Goal: Task Accomplishment & Management: Use online tool/utility

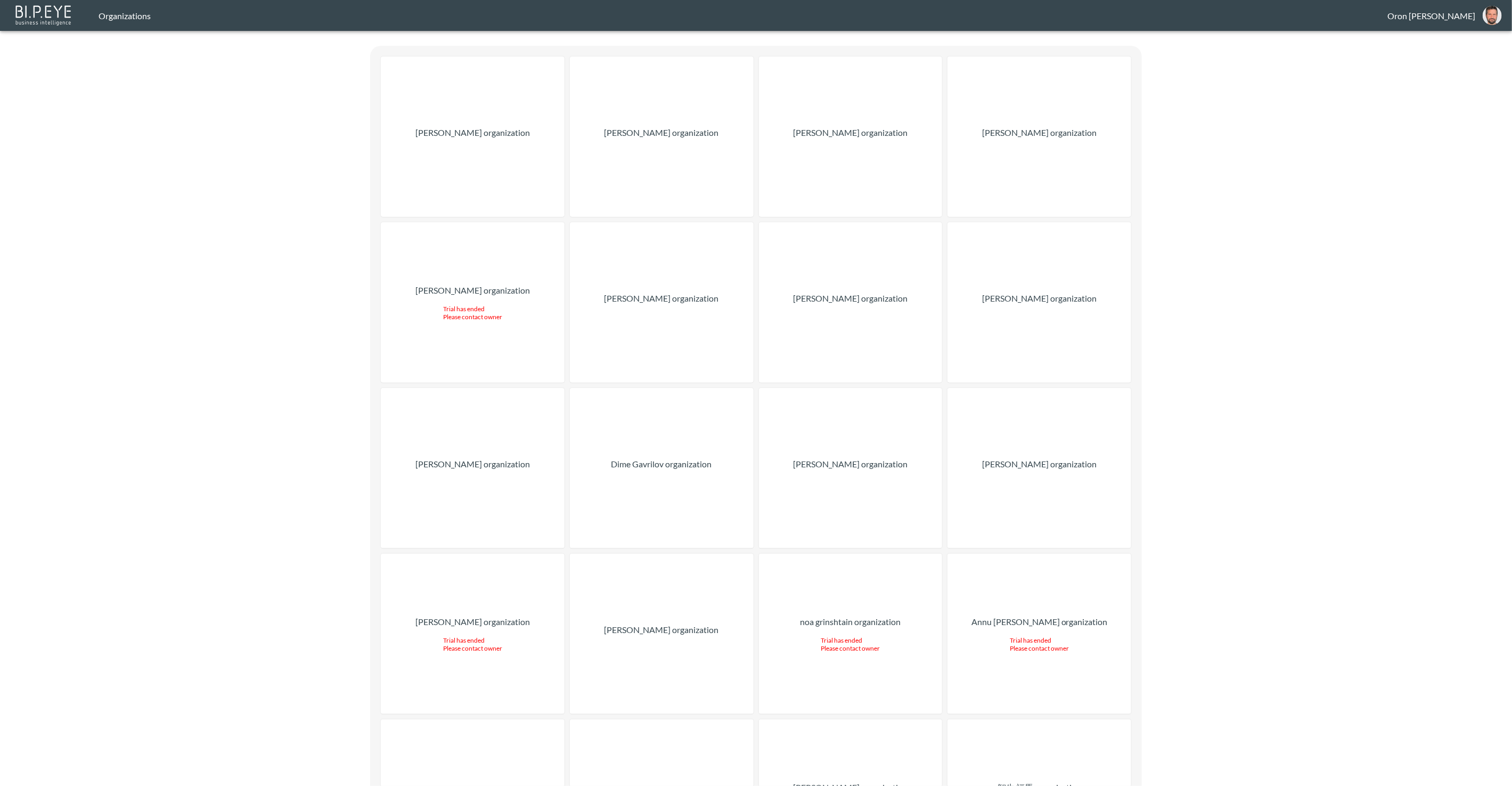
drag, startPoint x: 256, startPoint y: 75, endPoint x: 292, endPoint y: 18, distance: 67.4
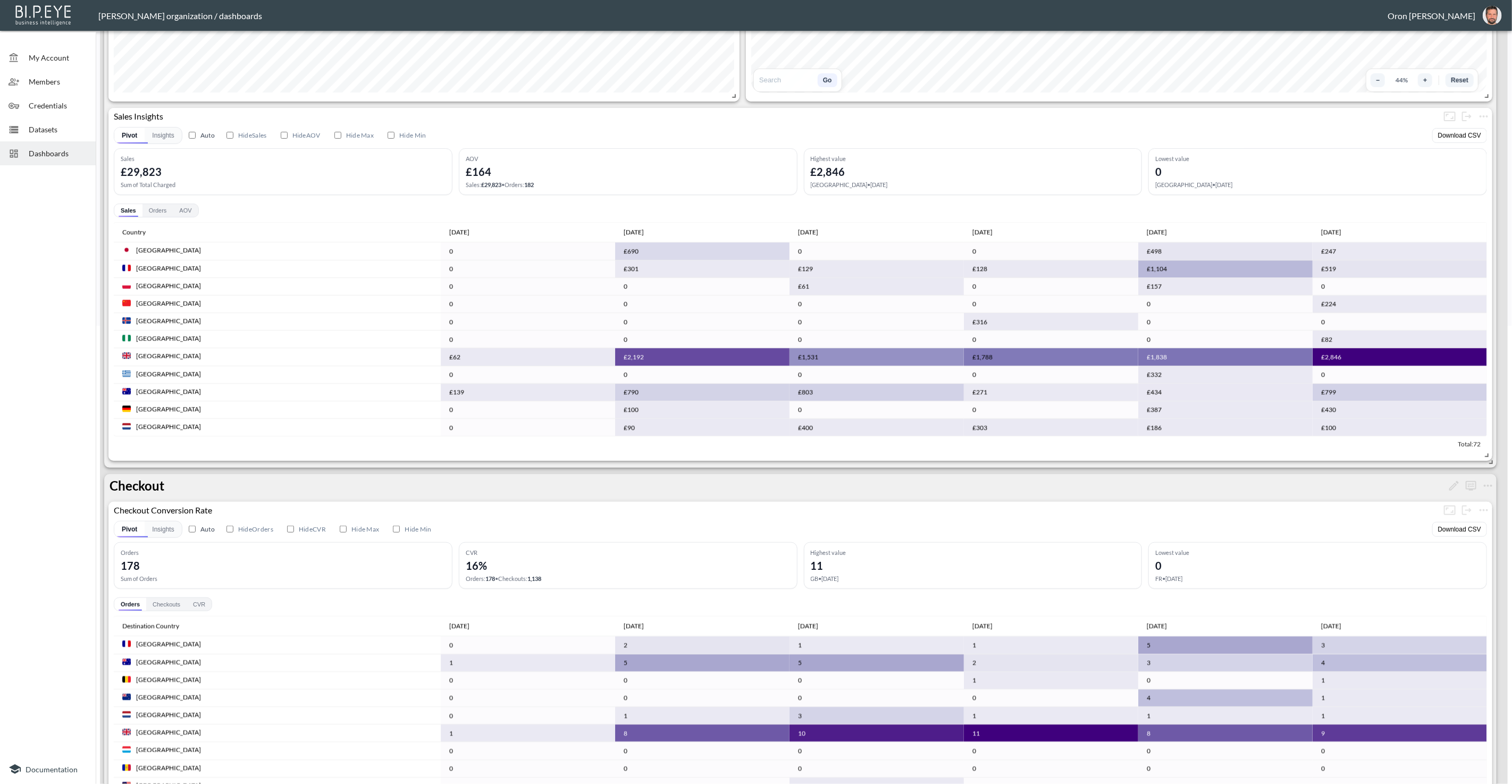
scroll to position [35, 0]
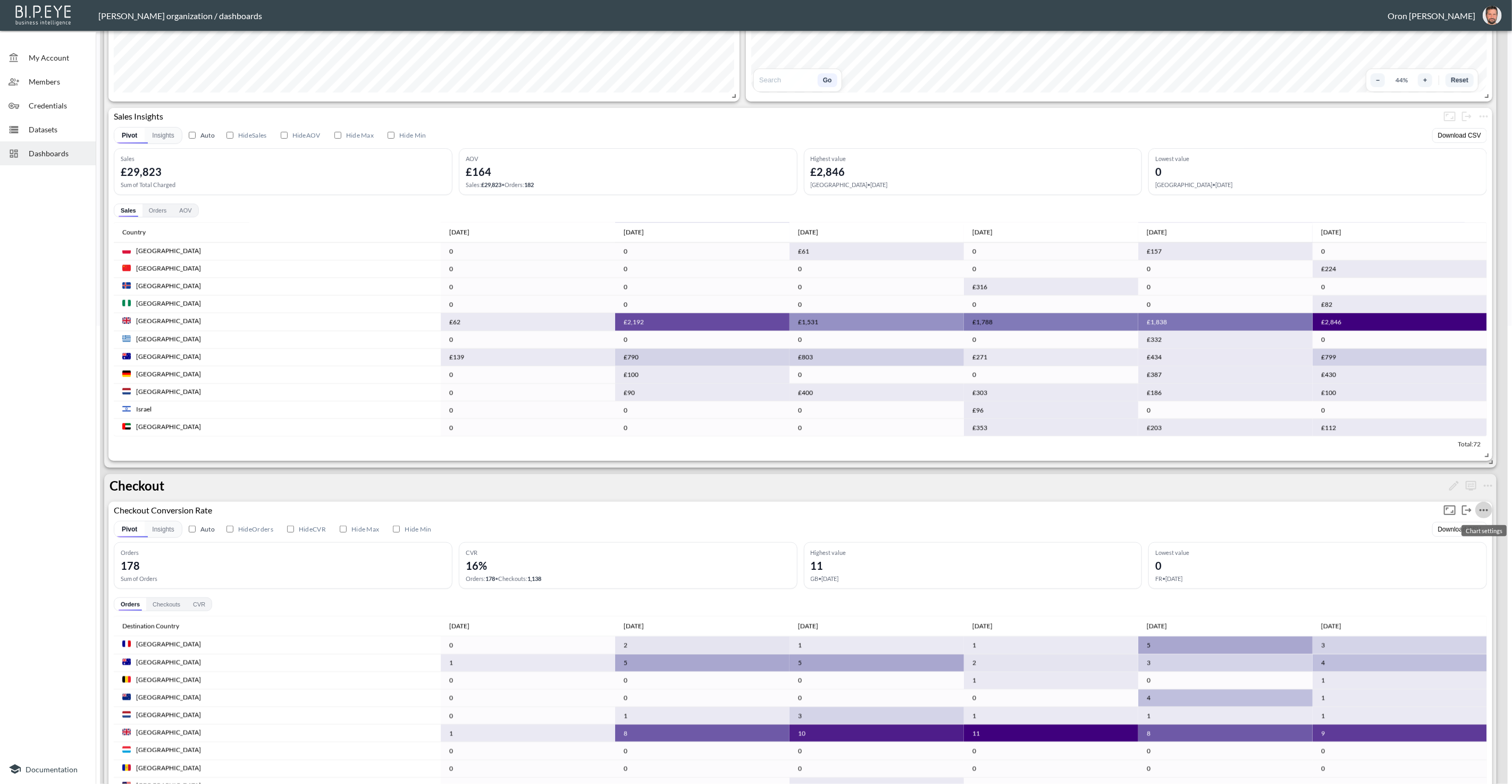
click at [1486, 509] on icon "more" at bounding box center [1484, 510] width 9 height 2
click at [1477, 527] on li "Edit" at bounding box center [1459, 529] width 83 height 19
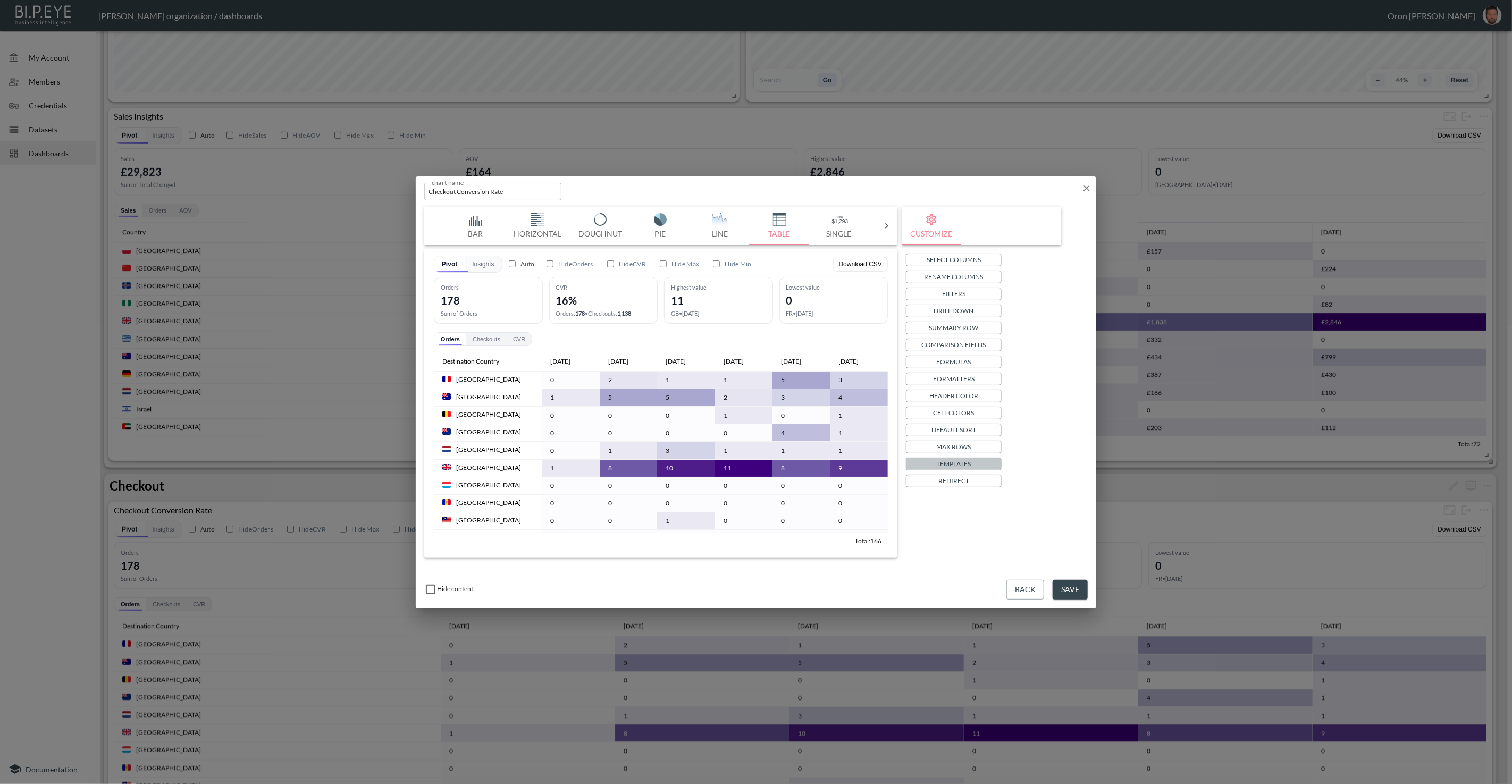
click at [952, 458] on p "Templates" at bounding box center [954, 464] width 35 height 11
type input "Carts"
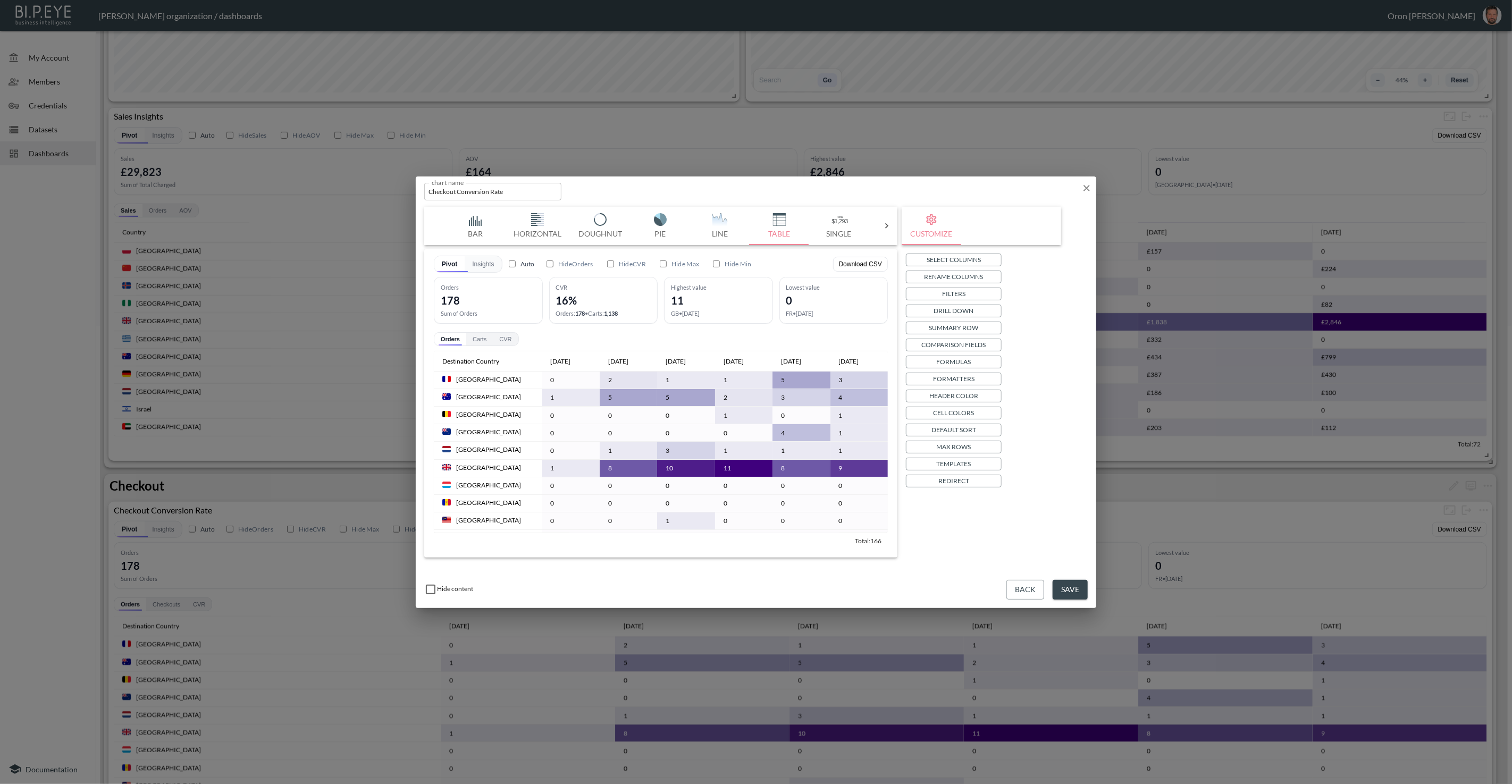
click at [1068, 589] on button "Save" at bounding box center [1070, 590] width 35 height 20
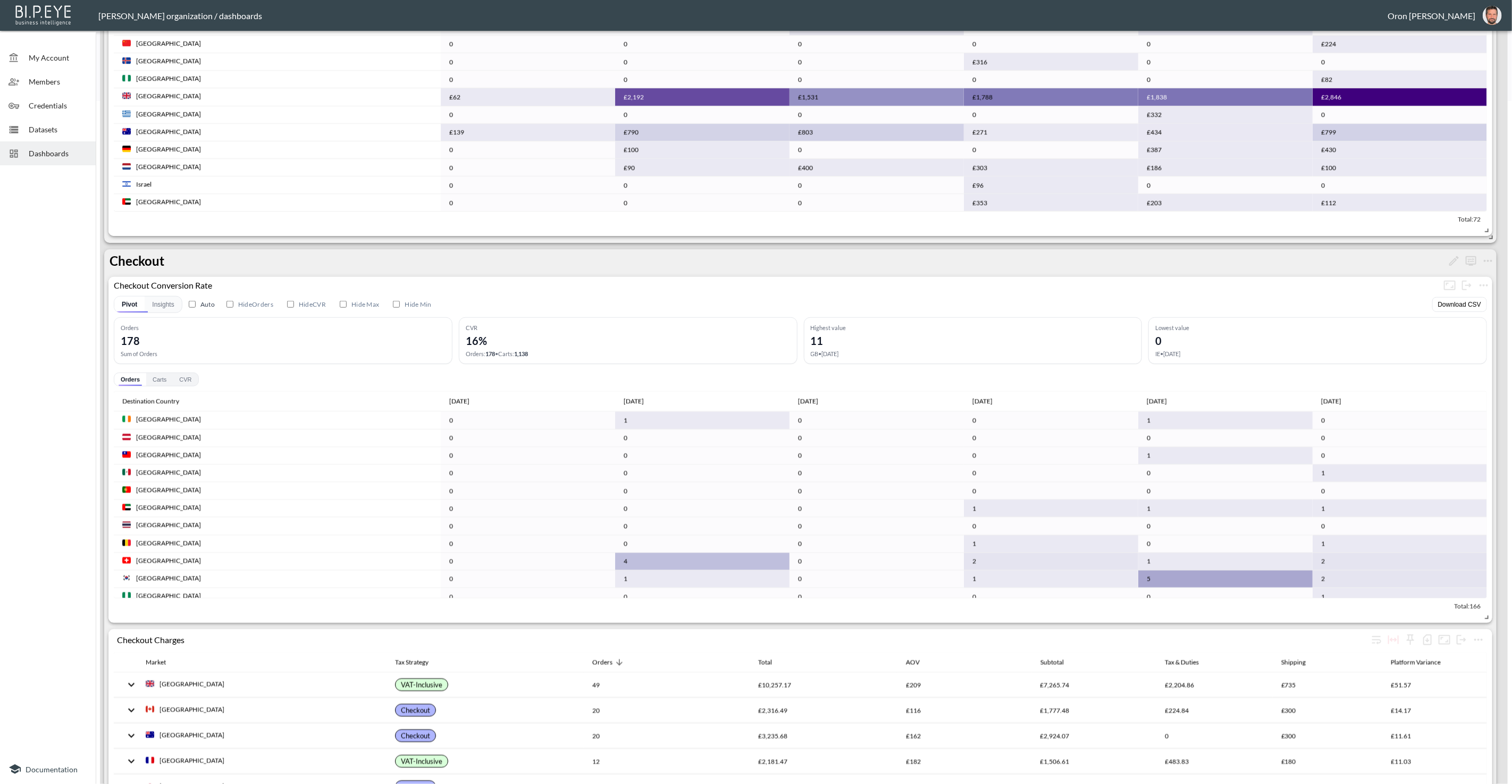
scroll to position [703, 0]
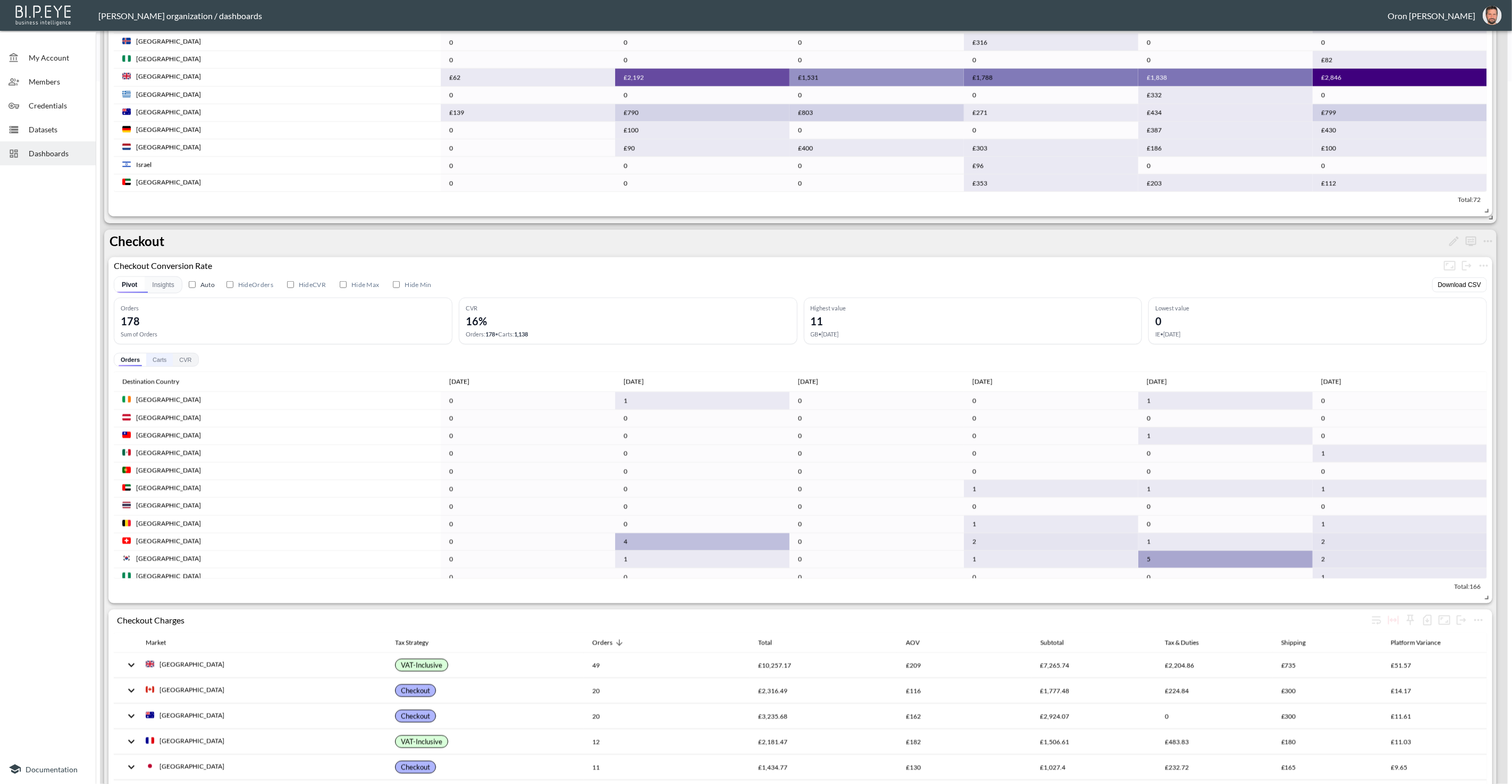
click at [152, 357] on button "Carts" at bounding box center [159, 360] width 27 height 13
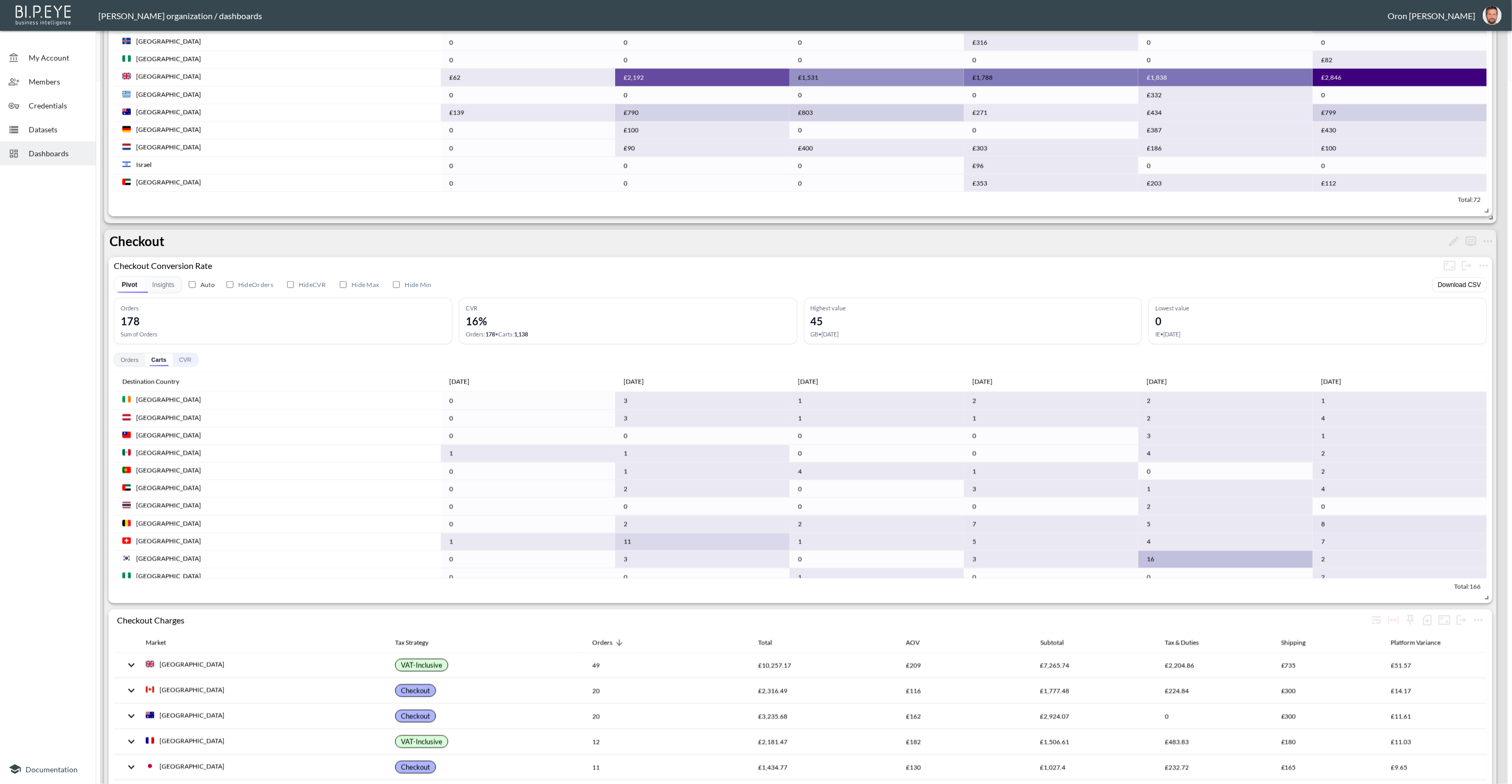
click at [180, 356] on button "CVR" at bounding box center [185, 360] width 25 height 13
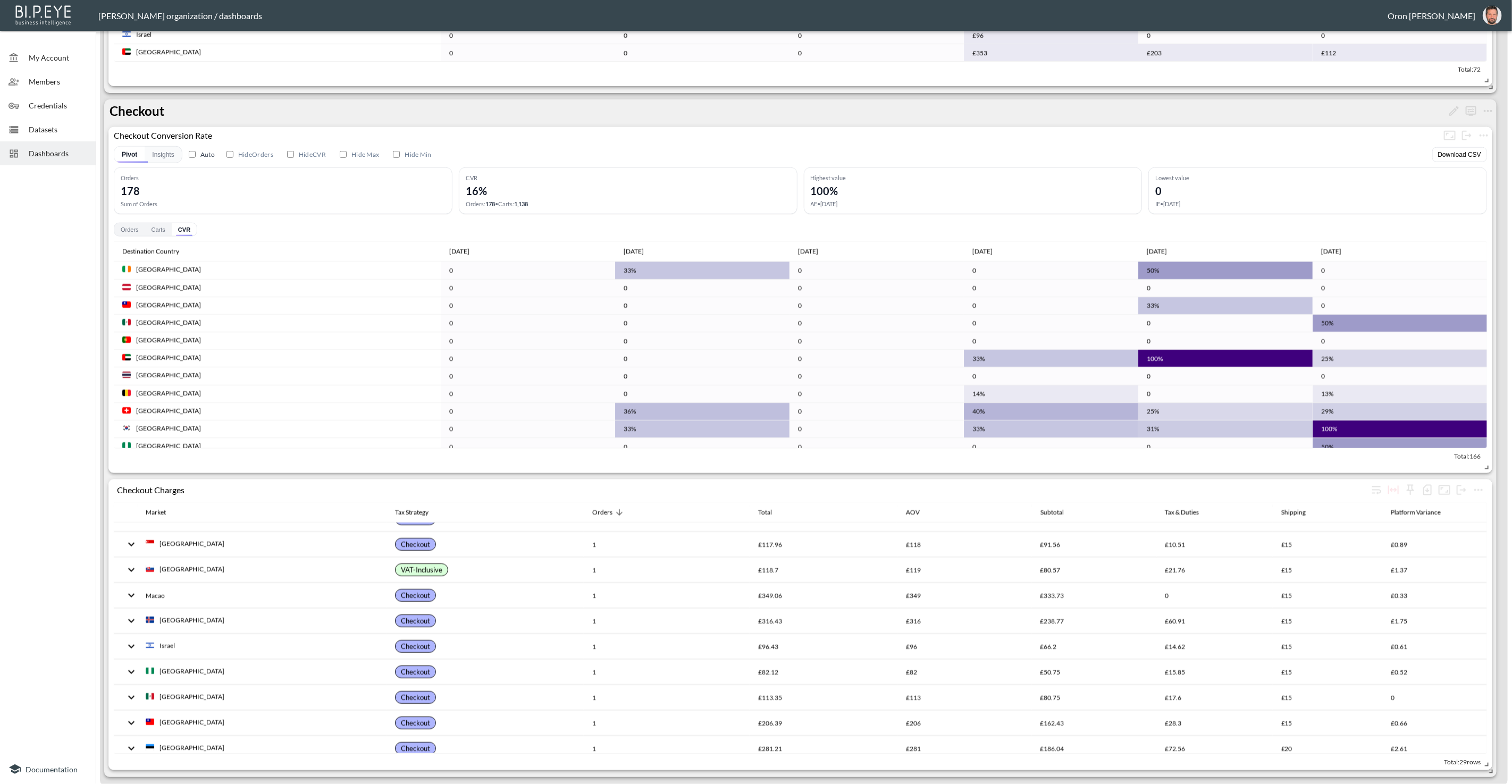
scroll to position [0, 0]
